Goal: Navigation & Orientation: Find specific page/section

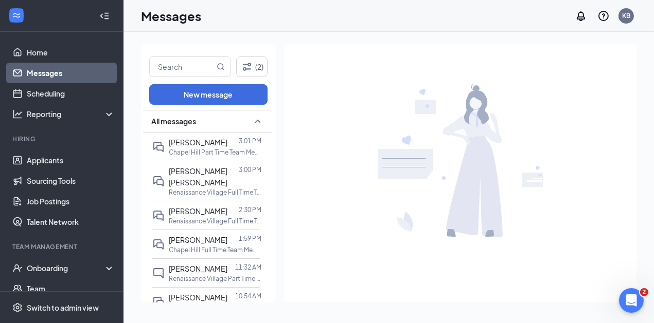
click at [50, 75] on link "Messages" at bounding box center [71, 73] width 88 height 21
click at [48, 94] on link "Scheduling" at bounding box center [71, 93] width 88 height 21
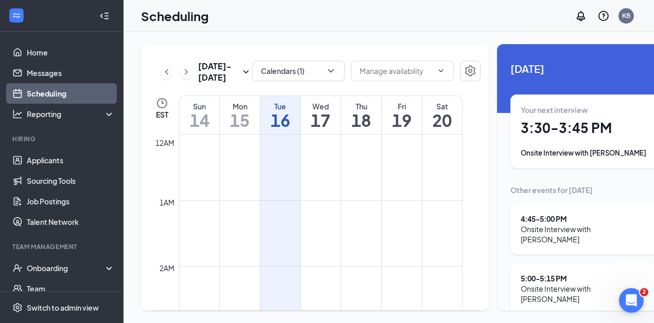
scroll to position [505, 0]
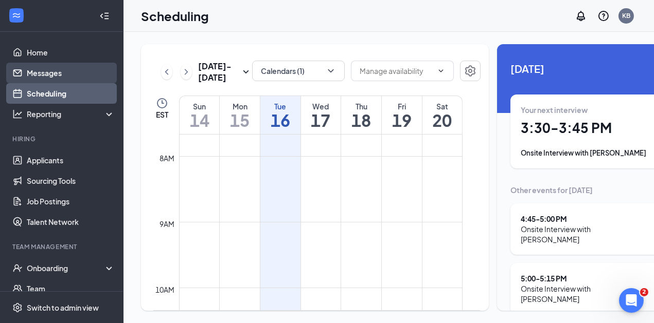
click at [38, 79] on link "Messages" at bounding box center [71, 73] width 88 height 21
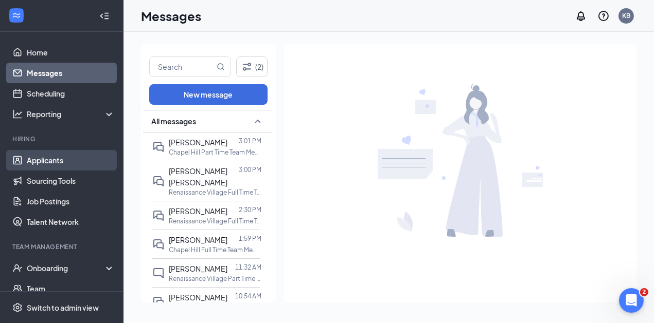
click at [55, 165] on link "Applicants" at bounding box center [71, 160] width 88 height 21
